Goal: Obtain resource: Download file/media

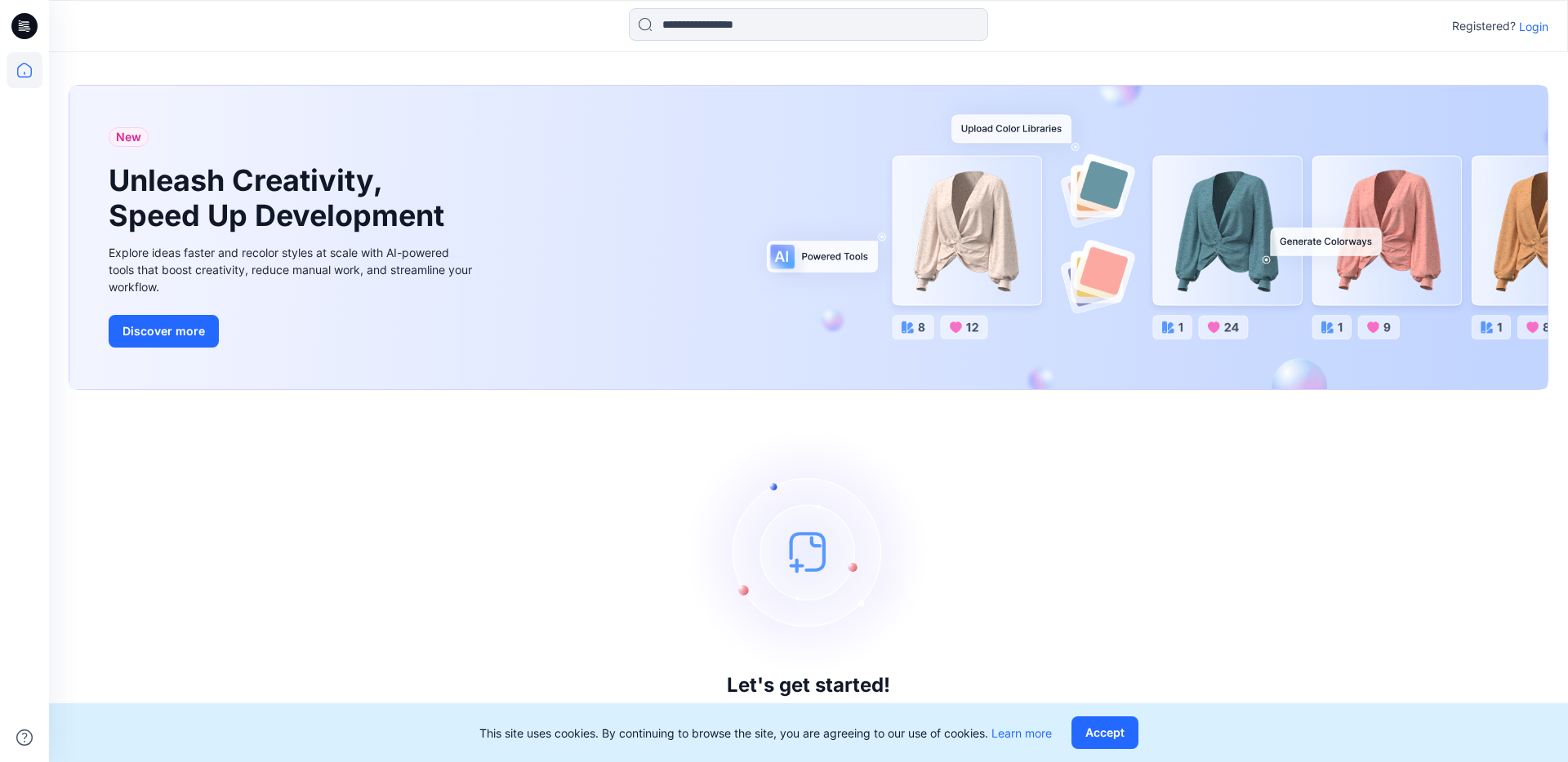
click at [1536, 28] on p "Login" at bounding box center [1534, 27] width 29 height 17
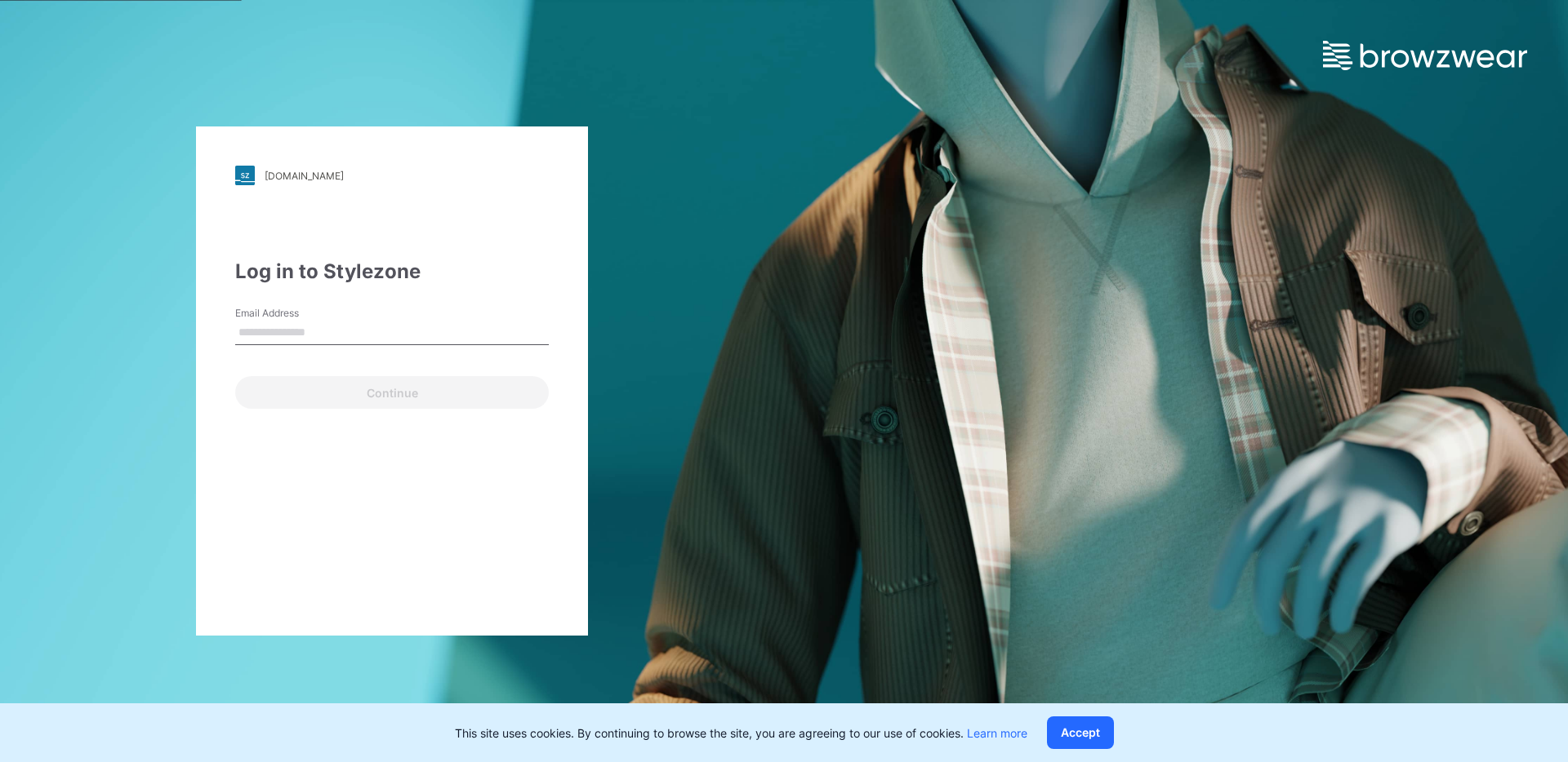
click at [310, 334] on input "Email Address" at bounding box center [392, 333] width 314 height 24
type input "**********"
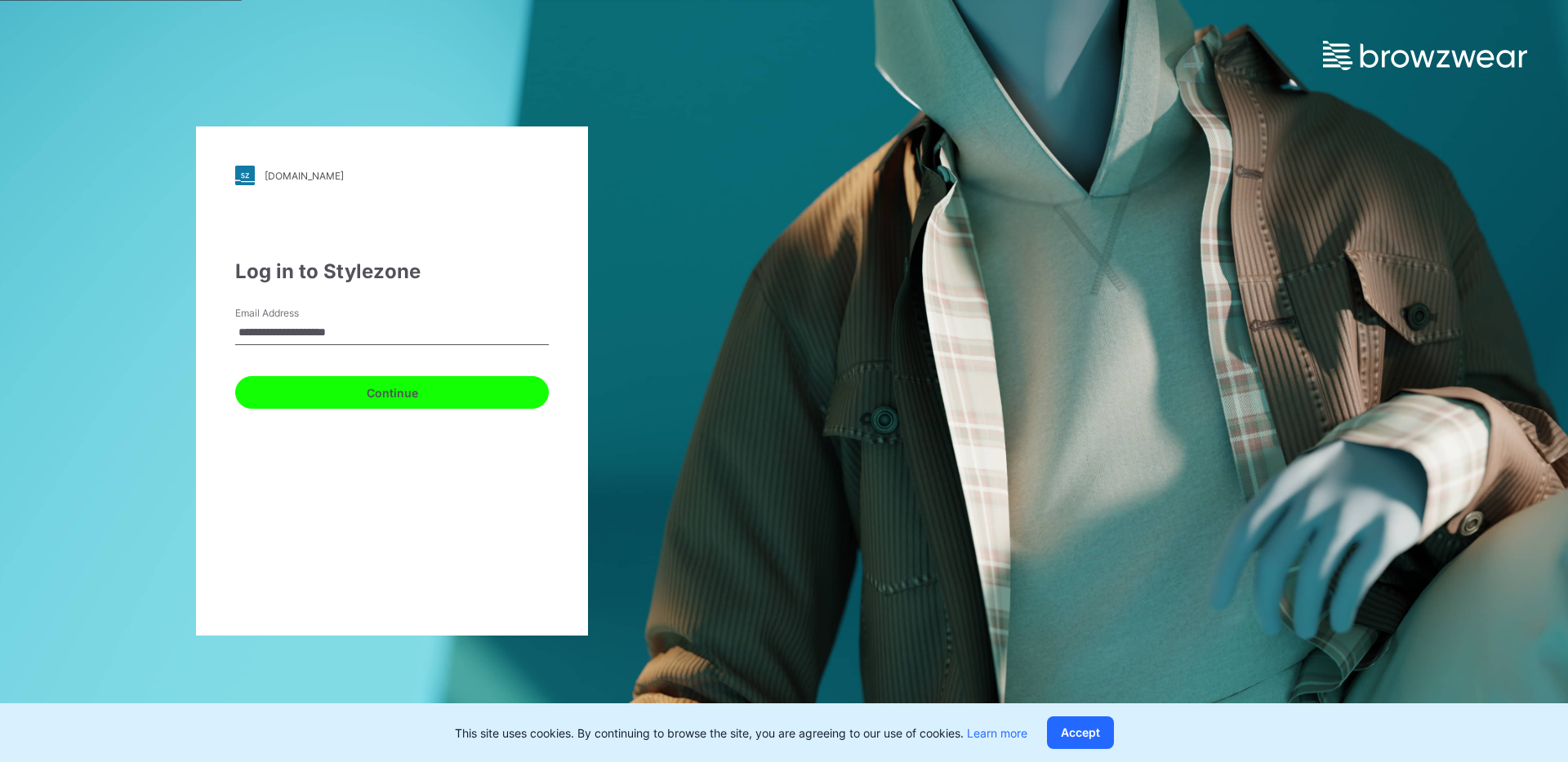
click at [377, 393] on button "Continue" at bounding box center [392, 392] width 314 height 33
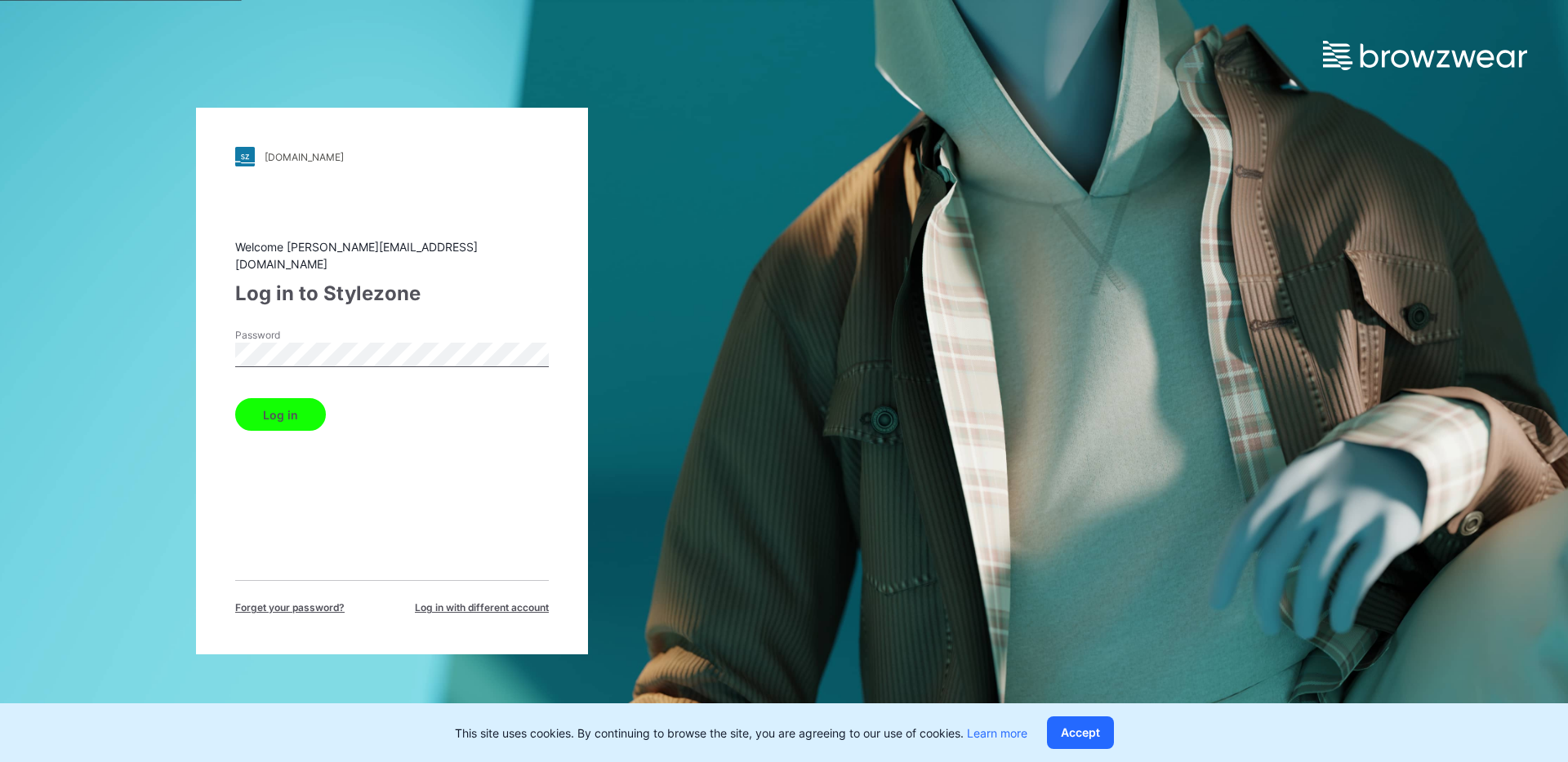
click at [300, 409] on button "Log in" at bounding box center [280, 415] width 91 height 33
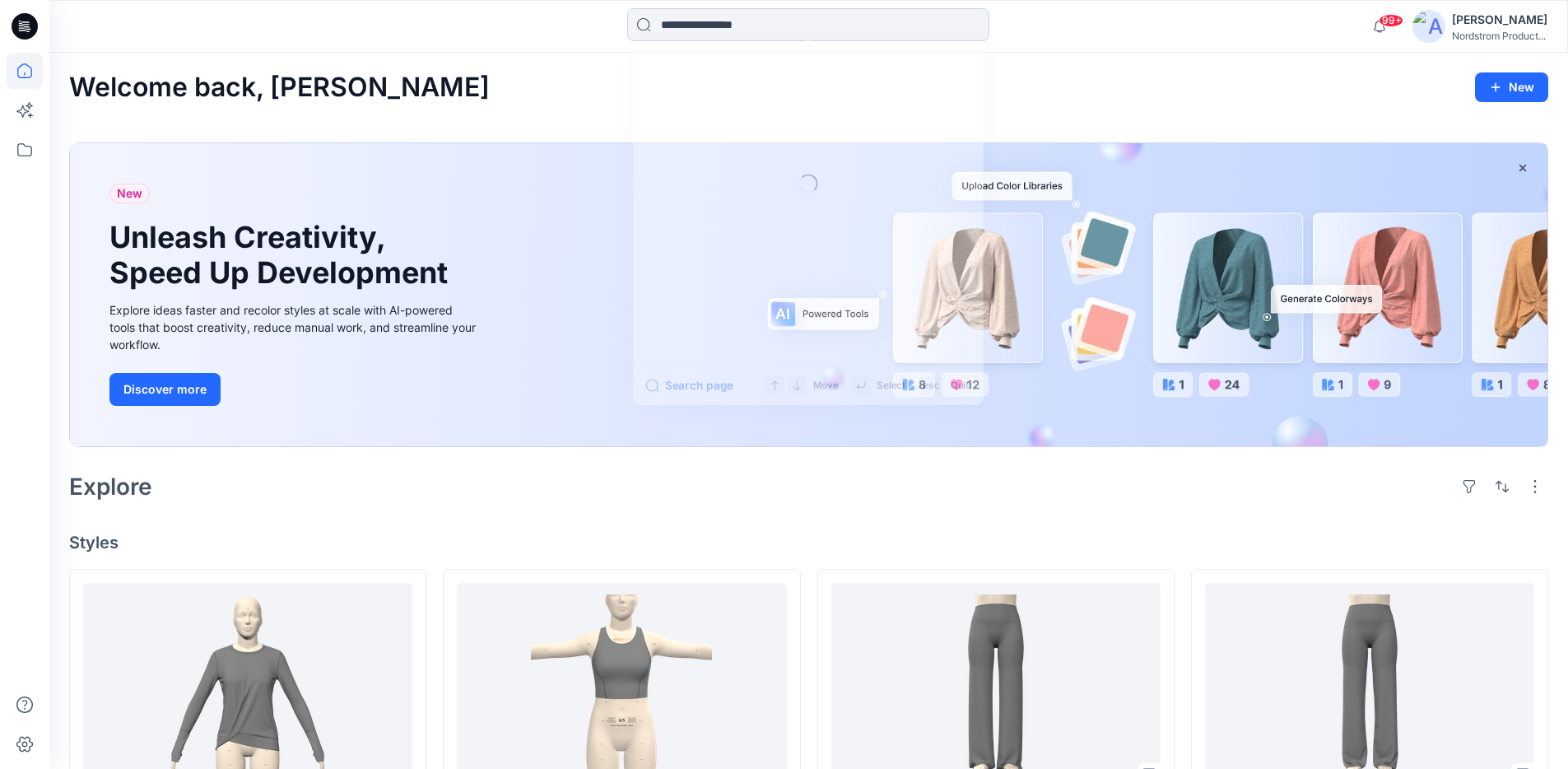
click at [700, 28] on input at bounding box center [808, 24] width 363 height 33
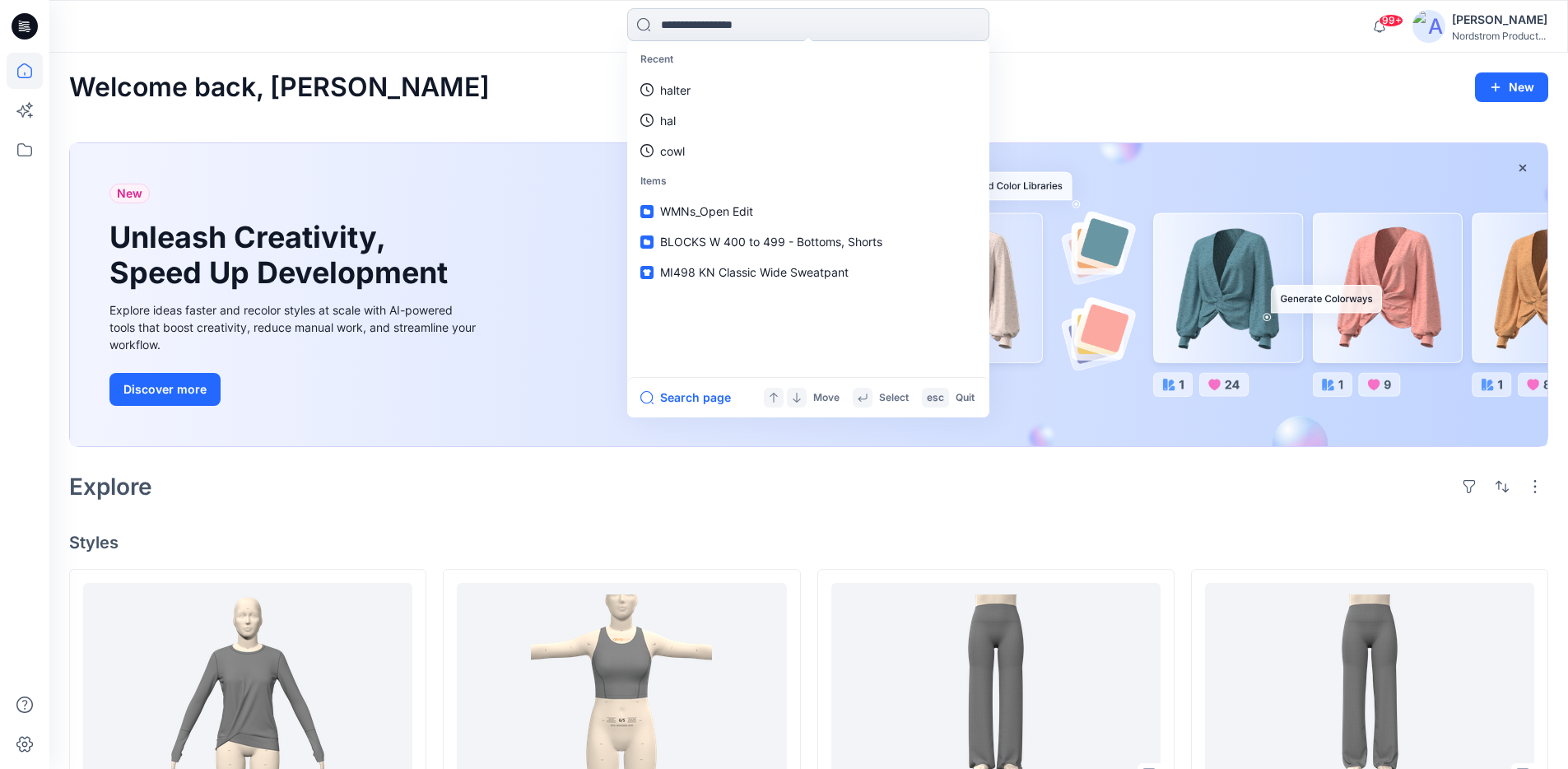
paste input "*****"
type input "*****"
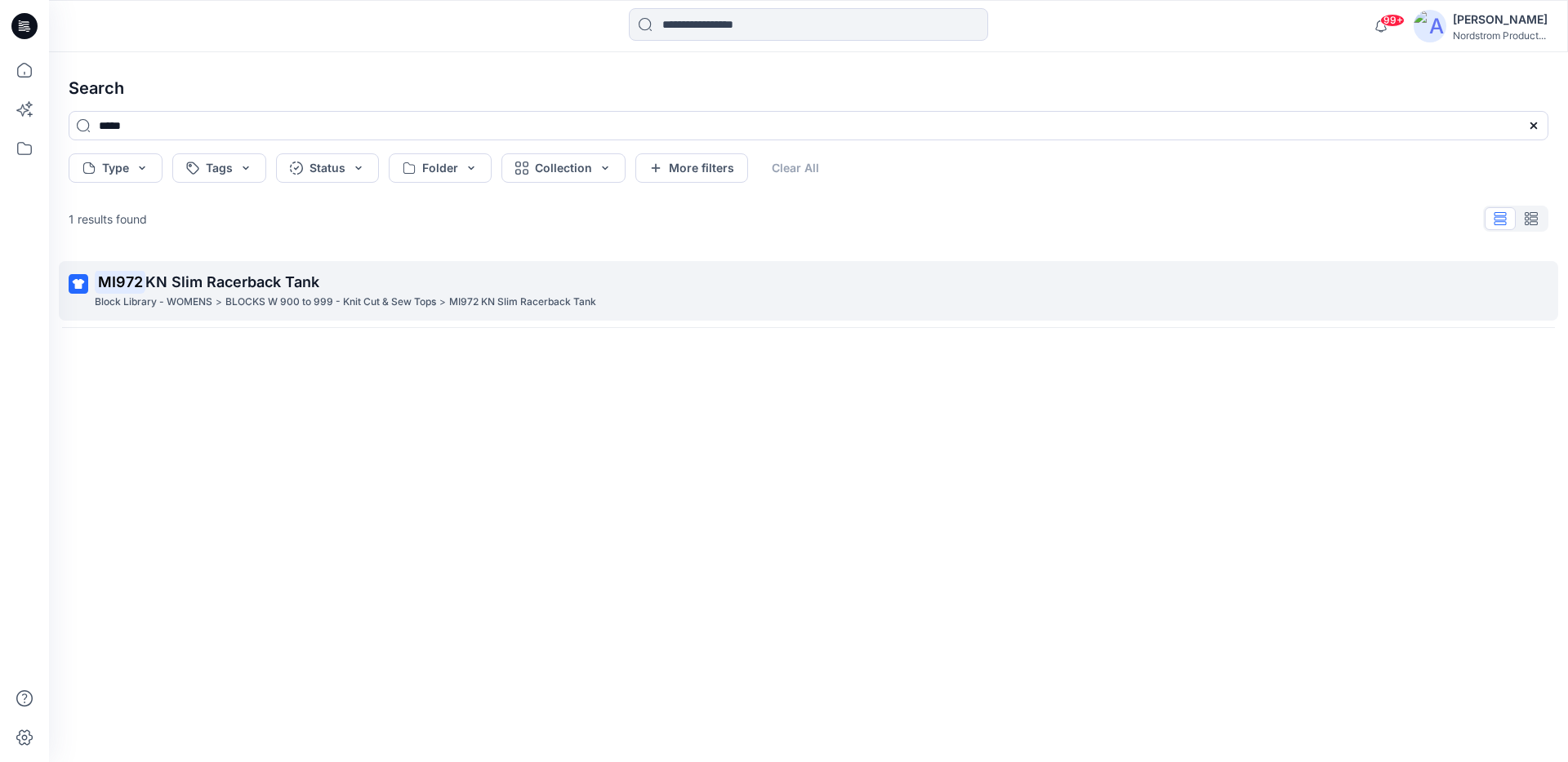
click at [520, 299] on p "MI972 KN Slim Racerback Tank" at bounding box center [523, 303] width 147 height 17
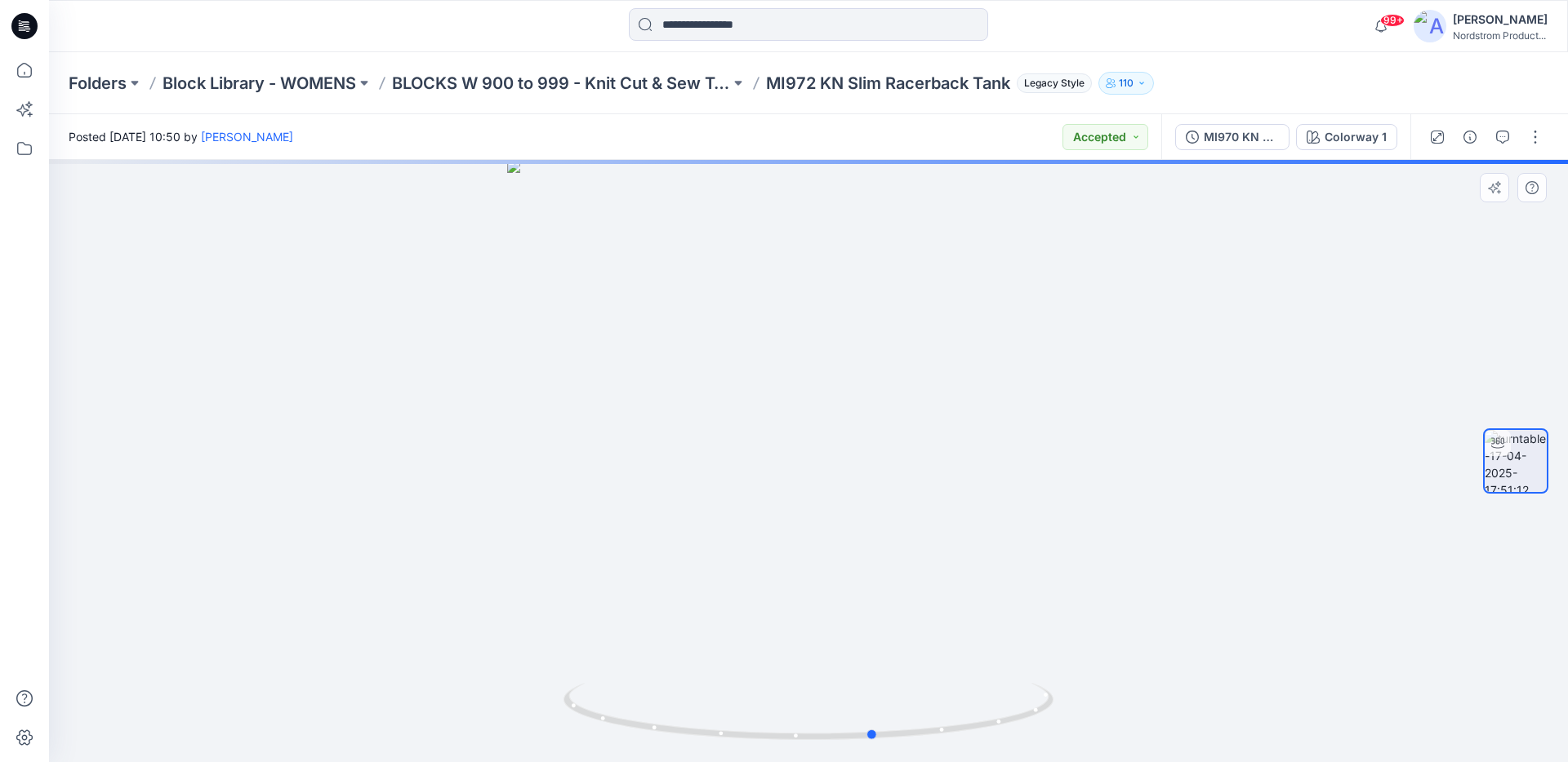
drag, startPoint x: 935, startPoint y: 456, endPoint x: 1000, endPoint y: 436, distance: 68.0
click at [1000, 436] on div at bounding box center [808, 461] width 1519 height 603
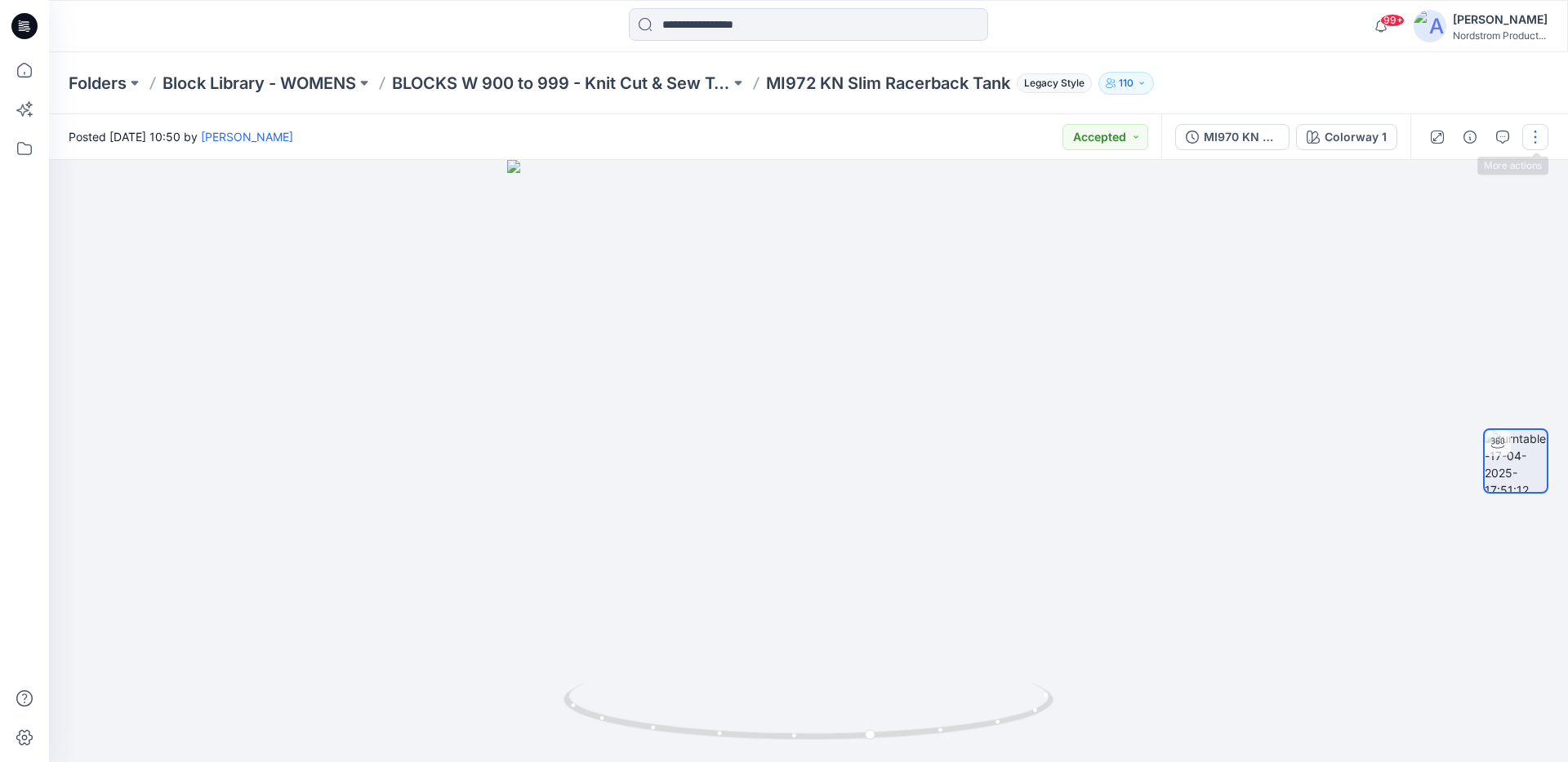
click at [1527, 143] on button "button" at bounding box center [1535, 137] width 26 height 26
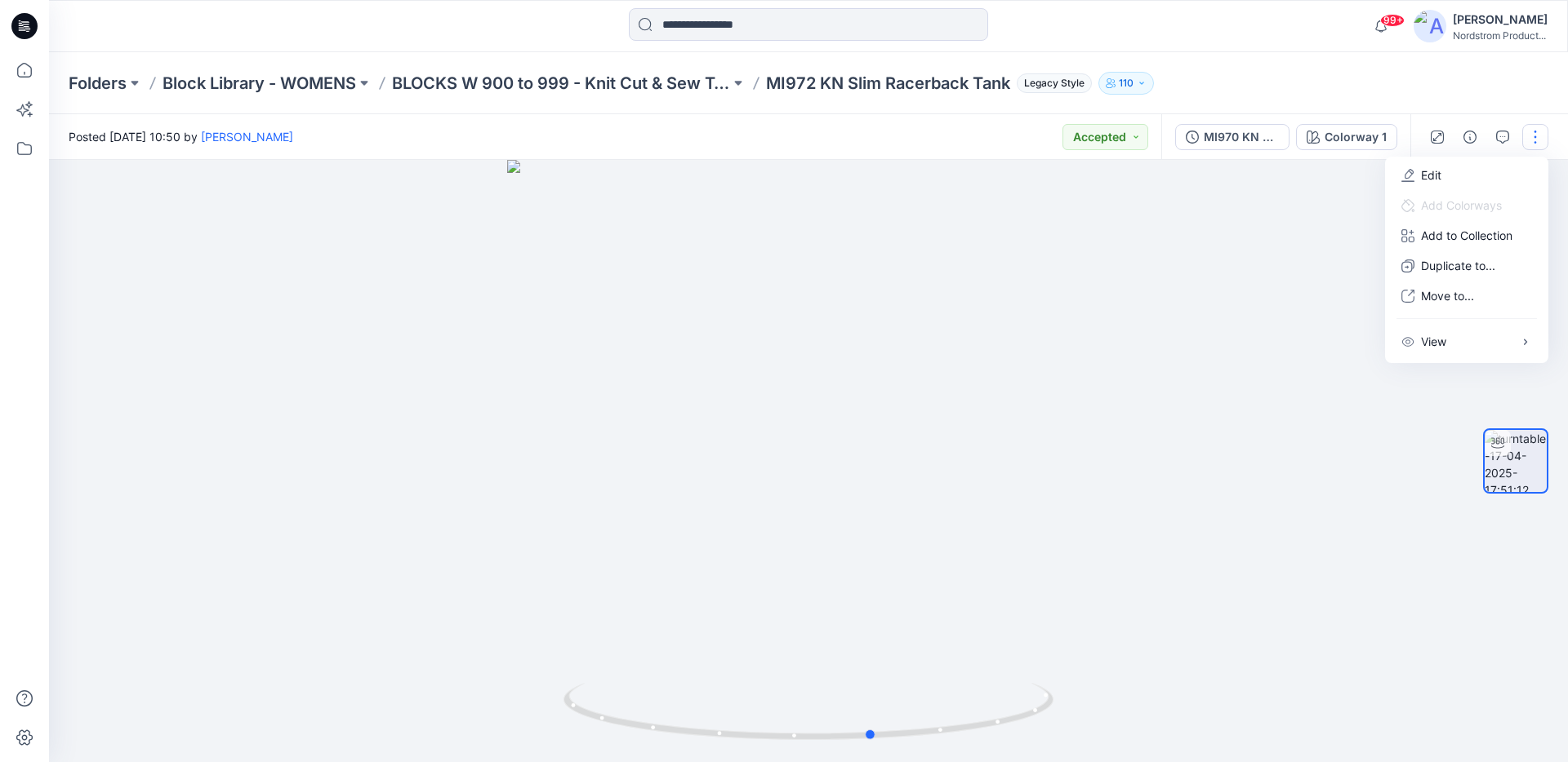
click at [1239, 253] on div at bounding box center [808, 461] width 1519 height 603
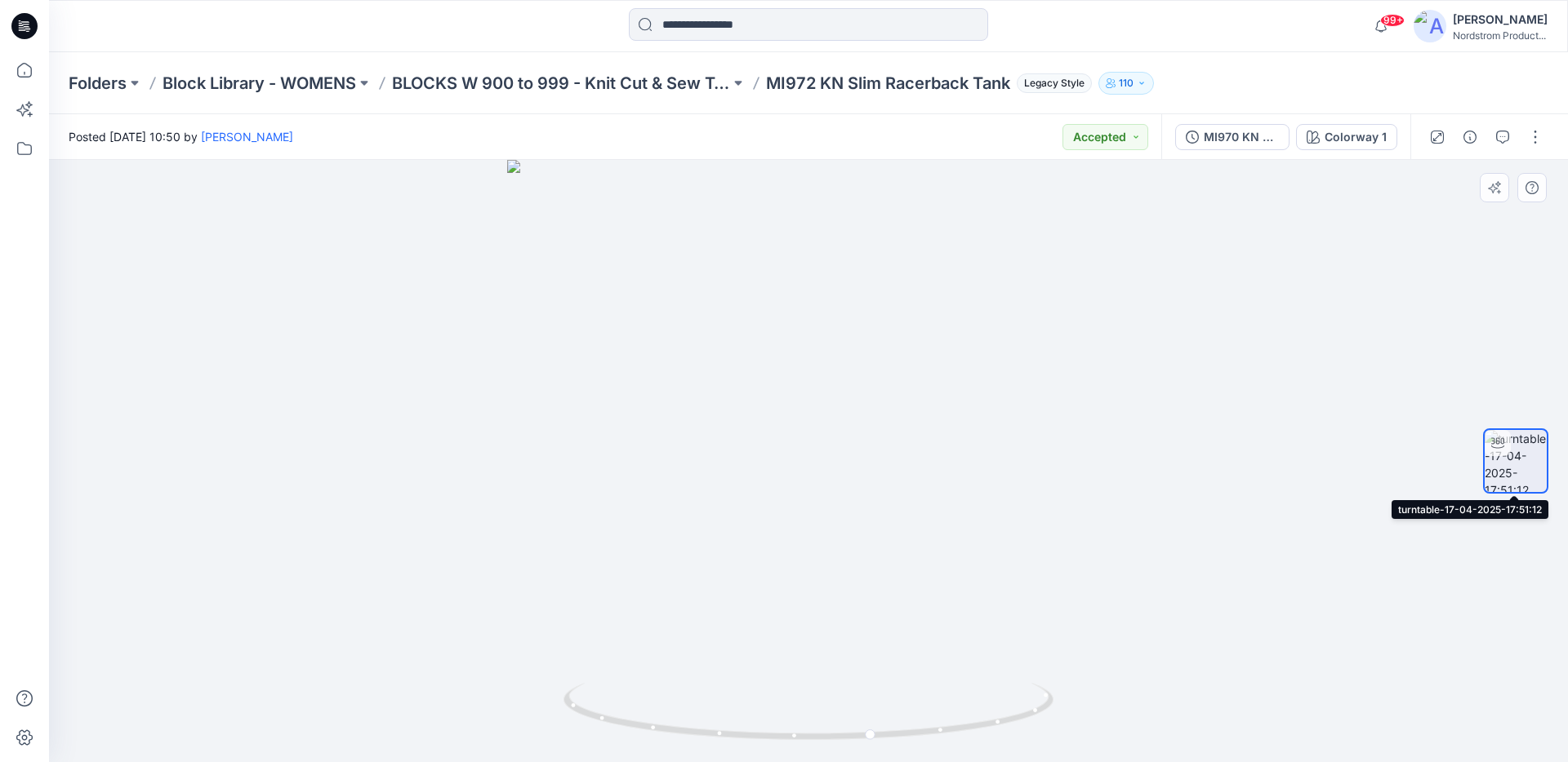
click at [1501, 470] on img at bounding box center [1515, 461] width 62 height 62
click at [1538, 454] on img at bounding box center [1515, 461] width 62 height 62
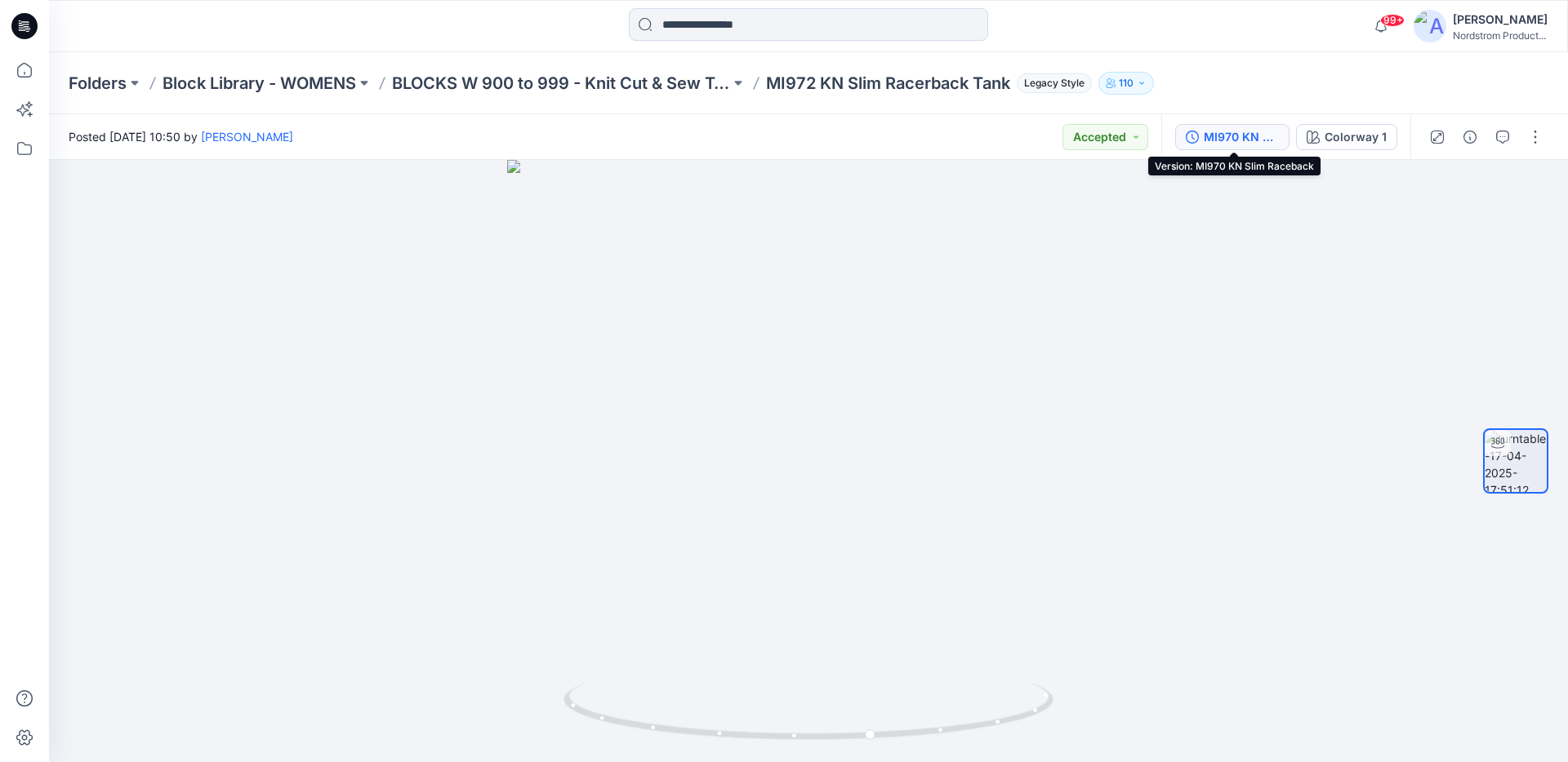
click at [1258, 141] on div "MI970 KN Slim Raceback" at bounding box center [1240, 137] width 75 height 18
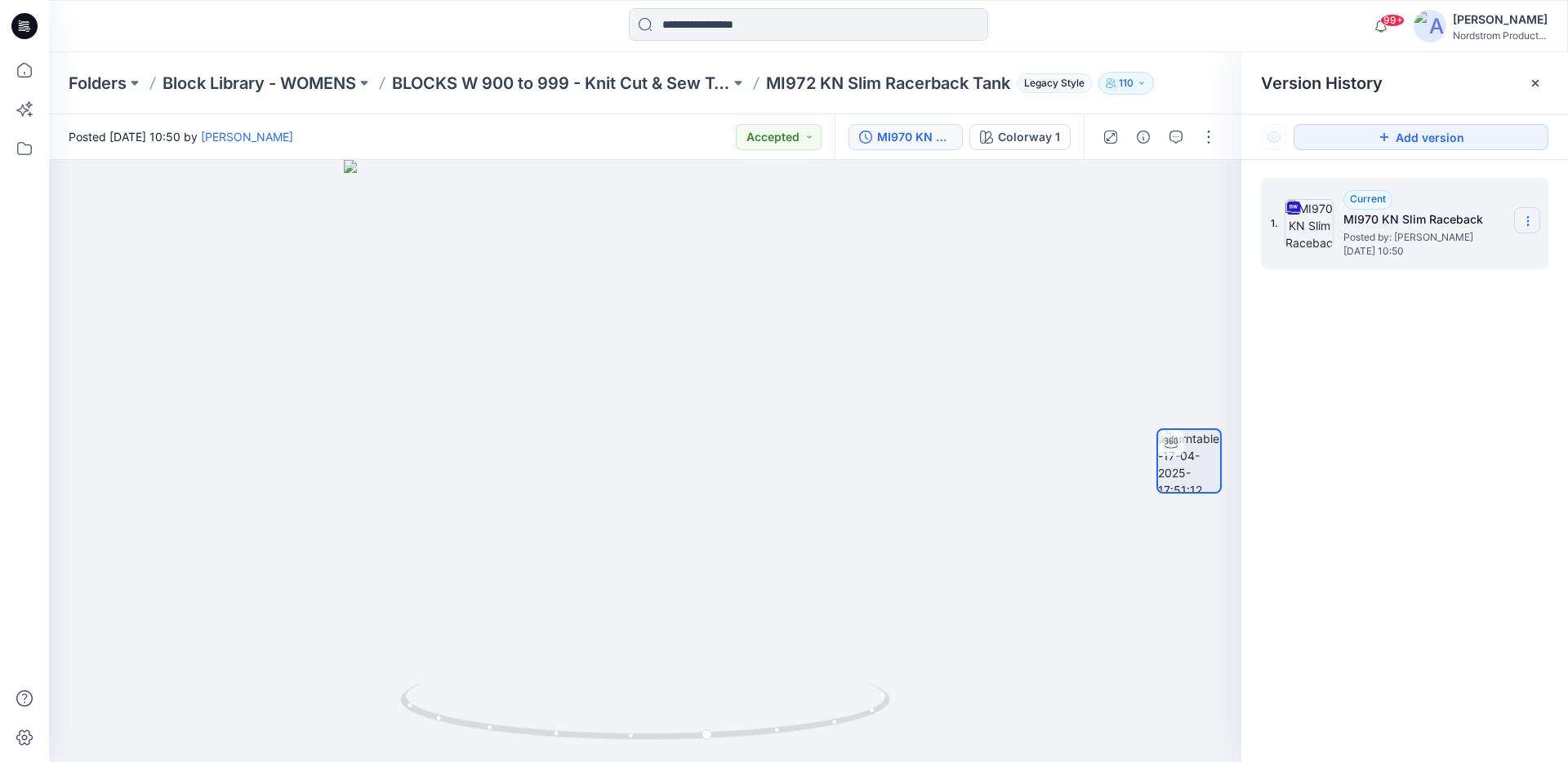
click at [1523, 225] on icon at bounding box center [1527, 221] width 13 height 13
drag, startPoint x: 1346, startPoint y: 429, endPoint x: 1409, endPoint y: 381, distance: 79.2
click at [1348, 429] on div "1. Current MI970 KN Slim Raceback Posted by: Anna He Thursday, April 17, 2025 1…" at bounding box center [1404, 473] width 327 height 626
click at [1525, 216] on icon at bounding box center [1527, 221] width 13 height 13
drag, startPoint x: 1463, startPoint y: 253, endPoint x: 1439, endPoint y: 319, distance: 70.2
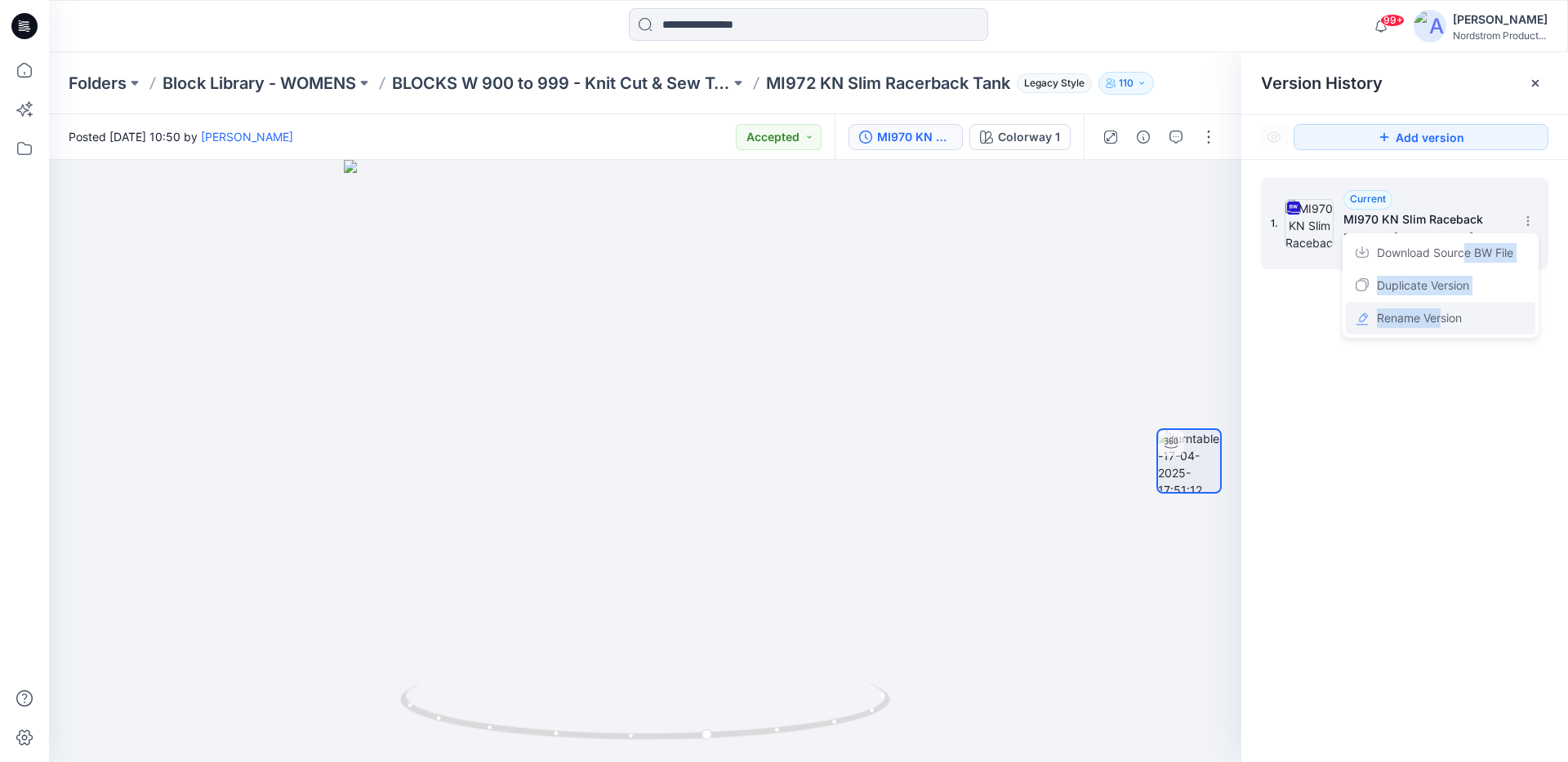
click at [1439, 319] on div "Download Source BW File Duplicate Version Rename Version" at bounding box center [1439, 285] width 196 height 104
click at [1445, 316] on span "Rename Version" at bounding box center [1419, 318] width 85 height 20
click at [1395, 220] on input "**********" at bounding box center [1446, 219] width 179 height 26
type input "**********"
click at [1457, 309] on div "1. Current MI970 KN Slim Raceback Posted by: Anna He Thursday, April 17, 2025 1…" at bounding box center [1404, 473] width 327 height 626
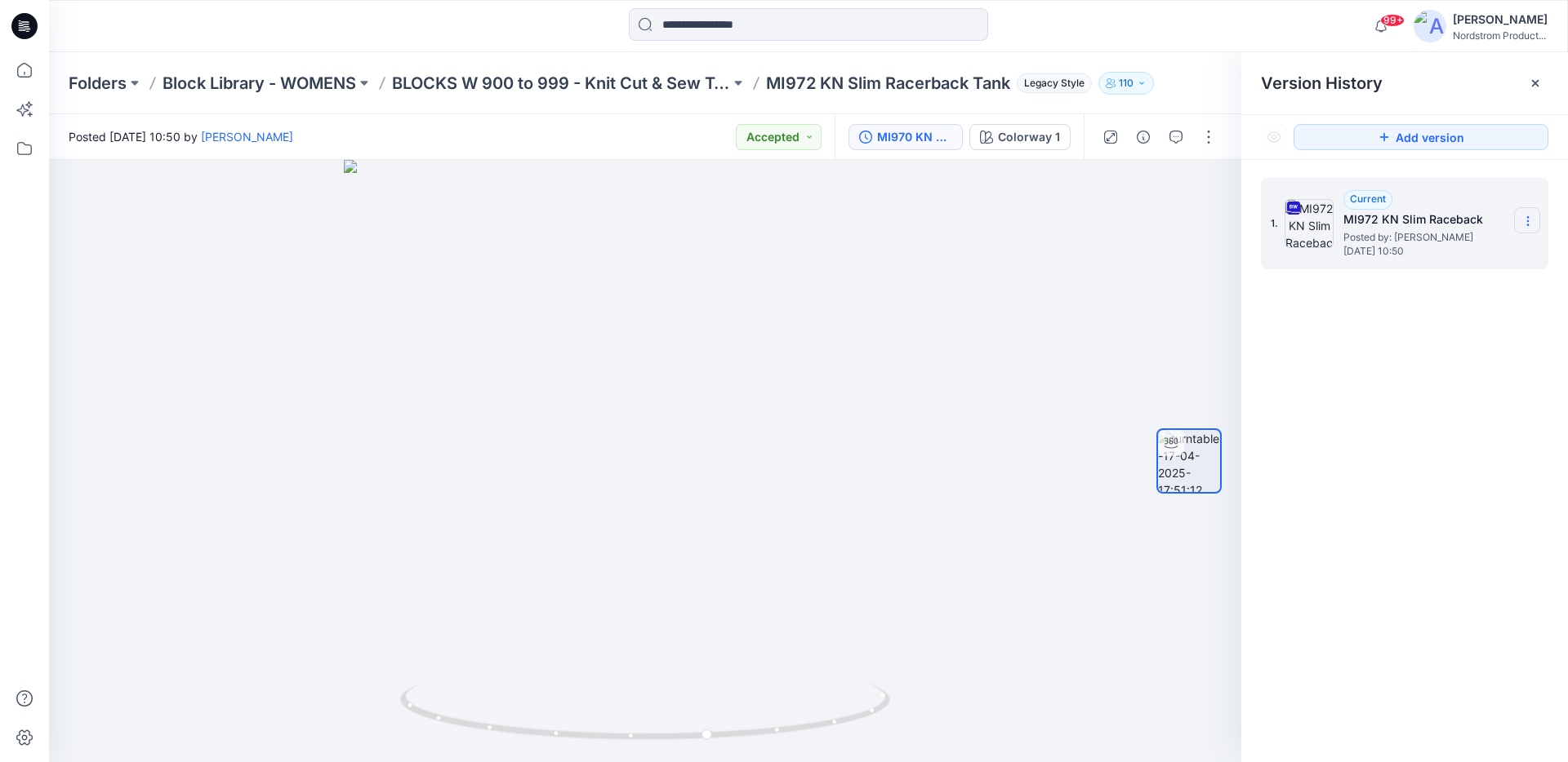
click at [1520, 222] on section at bounding box center [1527, 220] width 26 height 26
click at [1494, 251] on span "Download Source BW File" at bounding box center [1445, 253] width 136 height 20
